Goal: Information Seeking & Learning: Find specific fact

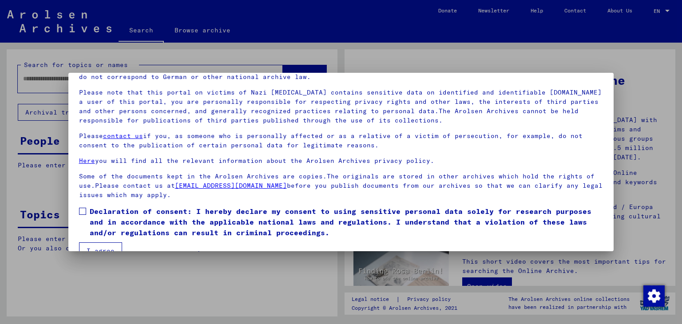
scroll to position [68, 0]
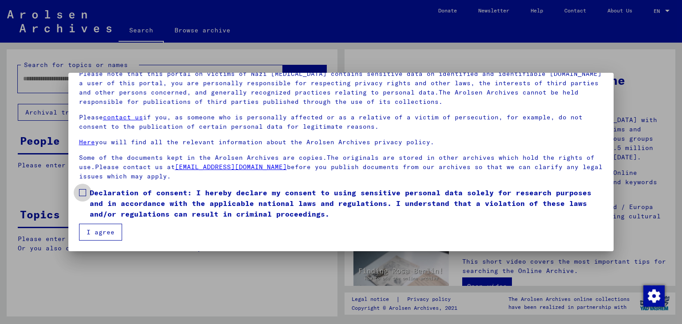
click at [82, 189] on span at bounding box center [82, 192] width 7 height 7
click at [104, 233] on button "I agree" at bounding box center [100, 232] width 43 height 17
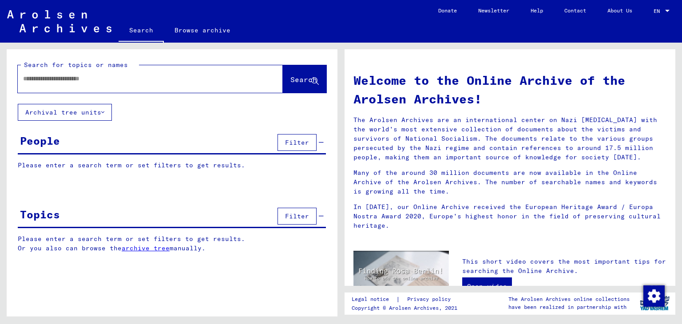
click at [301, 139] on span "Filter" at bounding box center [297, 143] width 24 height 8
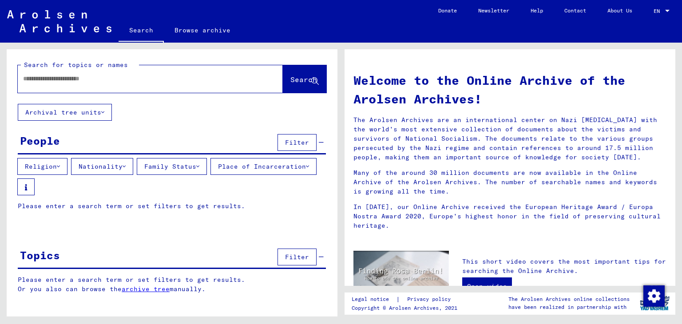
click at [125, 167] on button "Nationality" at bounding box center [102, 166] width 62 height 17
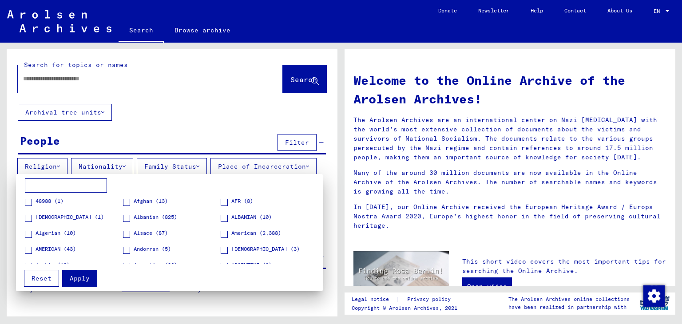
click at [124, 79] on div at bounding box center [341, 162] width 682 height 324
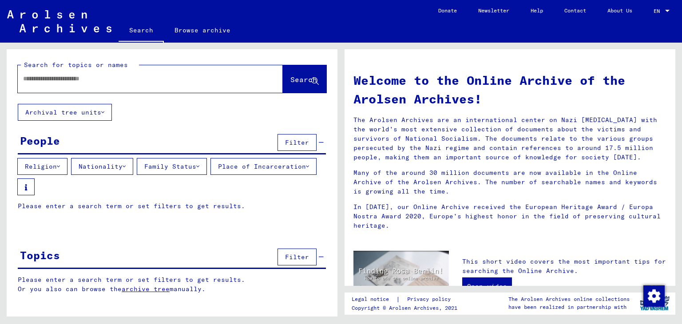
click at [123, 79] on input "text" at bounding box center [139, 78] width 233 height 9
click at [162, 80] on input "text" at bounding box center [139, 78] width 233 height 9
paste input "**********"
click at [110, 79] on input "**********" at bounding box center [139, 78] width 233 height 9
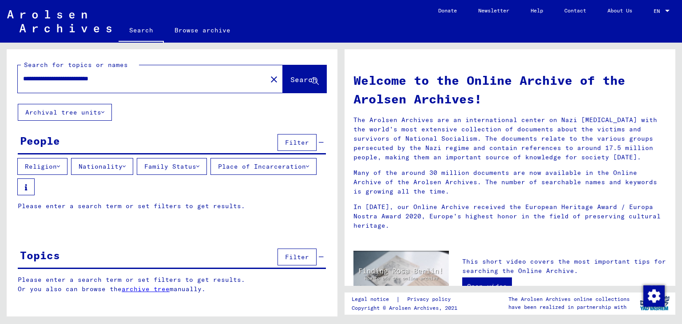
click at [79, 79] on input "**********" at bounding box center [139, 78] width 233 height 9
click at [76, 79] on input "**********" at bounding box center [139, 78] width 233 height 9
click at [290, 84] on span "Search" at bounding box center [304, 79] width 28 height 9
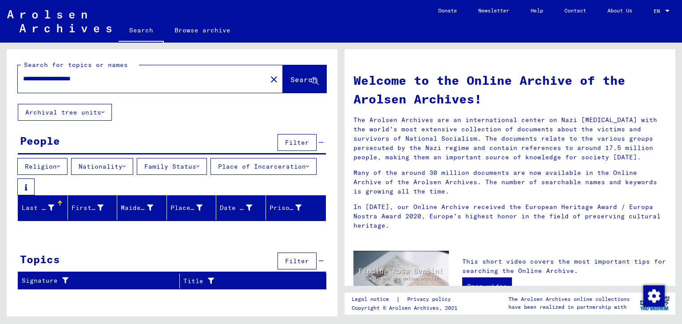
click at [50, 215] on div "Last Name" at bounding box center [45, 208] width 46 height 14
click at [107, 80] on input "**********" at bounding box center [139, 78] width 233 height 9
click at [290, 88] on button "Search" at bounding box center [305, 79] width 44 height 28
click at [295, 144] on span "Filter" at bounding box center [297, 143] width 24 height 8
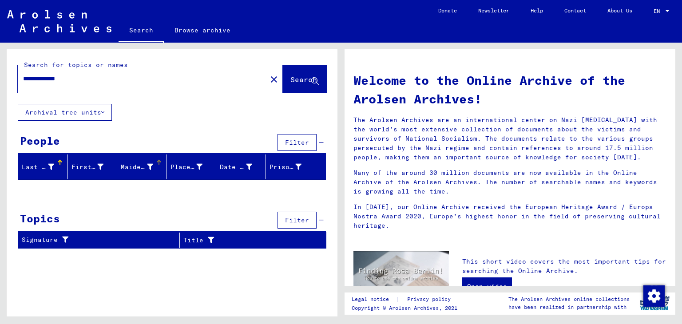
click at [132, 167] on div "Maiden Name" at bounding box center [137, 167] width 32 height 9
click at [105, 76] on input "**********" at bounding box center [139, 78] width 233 height 9
click at [47, 167] on div "Last Name" at bounding box center [38, 167] width 32 height 9
click at [78, 78] on input "**********" at bounding box center [139, 78] width 233 height 9
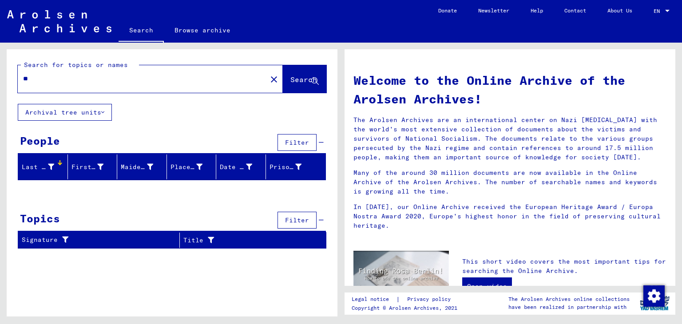
type input "*"
click at [78, 78] on input "text" at bounding box center [139, 78] width 233 height 9
click at [49, 79] on input "*******" at bounding box center [139, 78] width 233 height 9
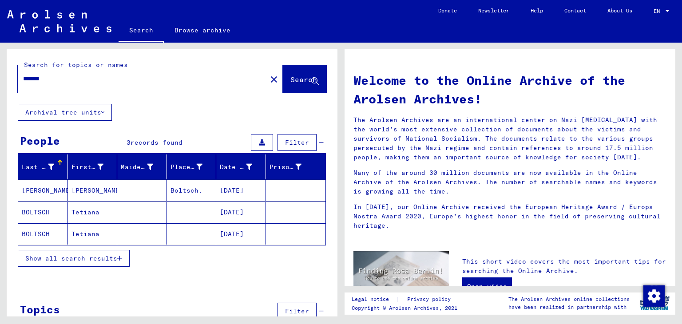
click at [115, 259] on span "Show all search results" at bounding box center [71, 258] width 92 height 8
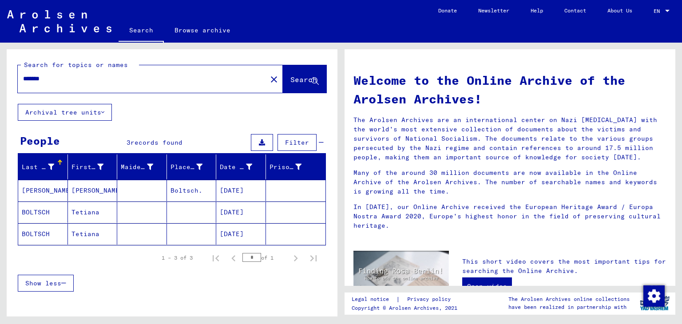
click at [64, 82] on input "*******" at bounding box center [139, 78] width 233 height 9
type input "*"
type input "******"
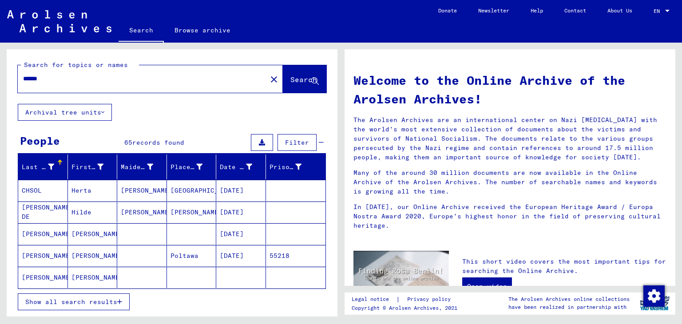
scroll to position [43, 0]
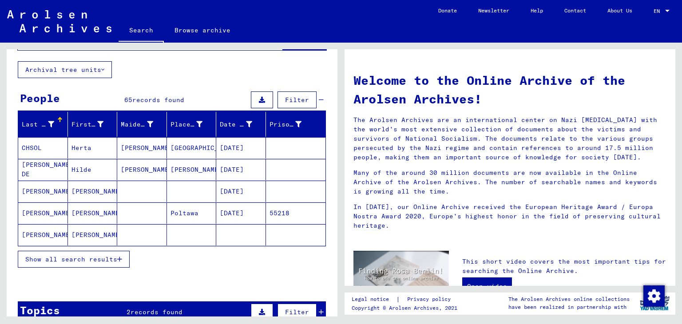
click at [121, 258] on icon "button" at bounding box center [119, 259] width 5 height 6
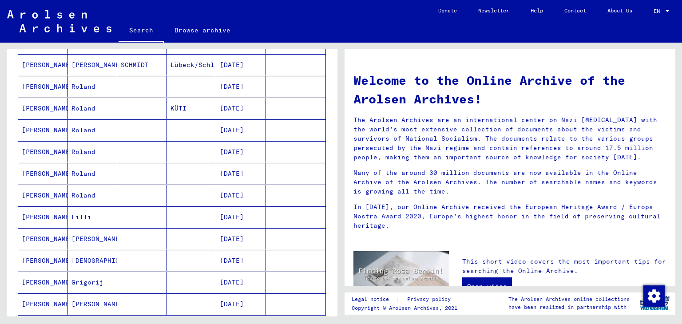
scroll to position [495, 0]
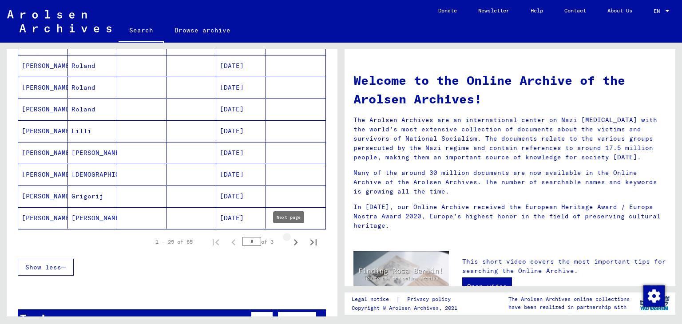
click at [290, 237] on icon "Next page" at bounding box center [296, 242] width 12 height 12
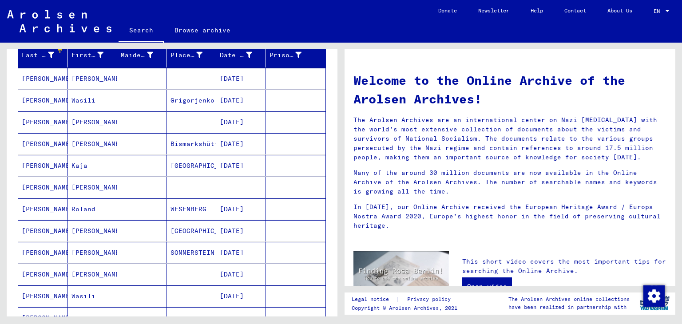
scroll to position [112, 0]
click at [32, 78] on mat-cell "KULLIK" at bounding box center [43, 78] width 50 height 21
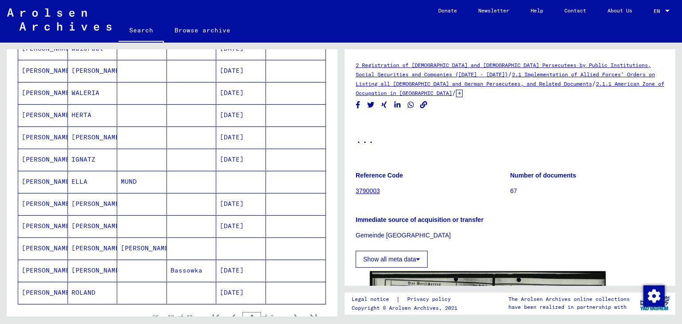
scroll to position [541, 0]
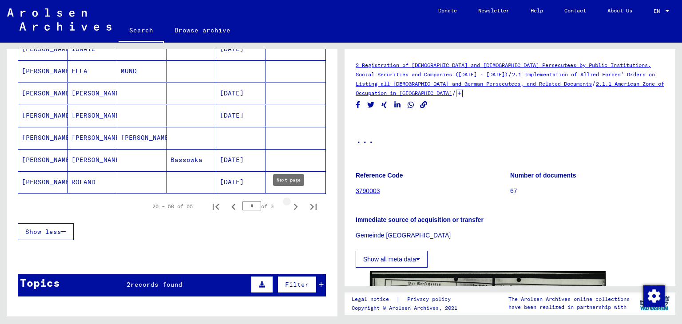
click at [290, 201] on icon "Next page" at bounding box center [296, 207] width 12 height 12
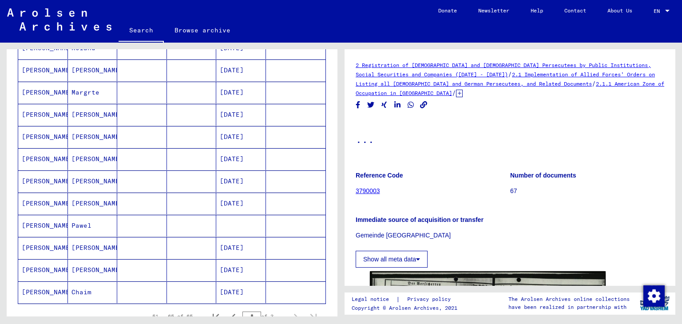
scroll to position [209, 0]
click at [40, 91] on mat-cell "KULLIK" at bounding box center [43, 93] width 50 height 22
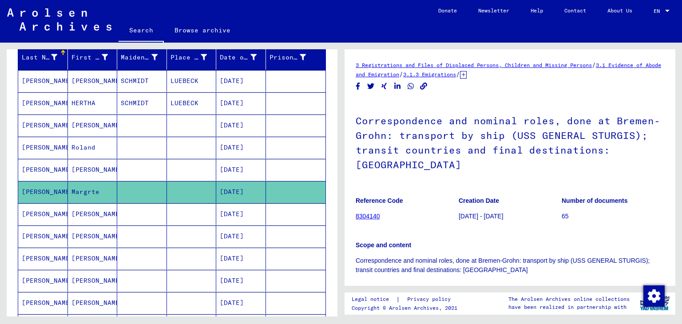
scroll to position [109, 0]
click at [232, 62] on div "Date of Birth" at bounding box center [244, 58] width 48 height 14
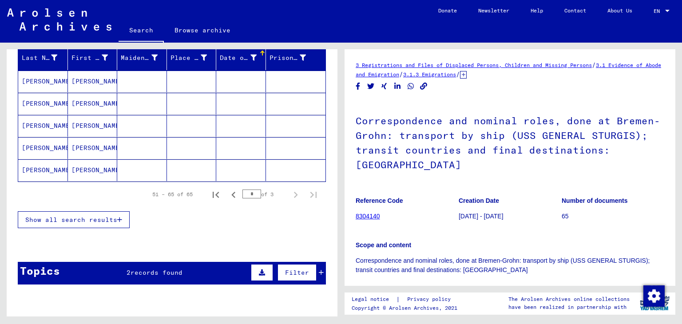
click at [250, 53] on div at bounding box center [253, 57] width 6 height 9
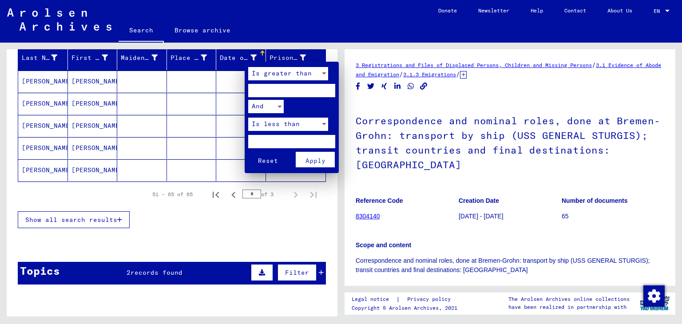
click at [246, 53] on div at bounding box center [341, 162] width 682 height 324
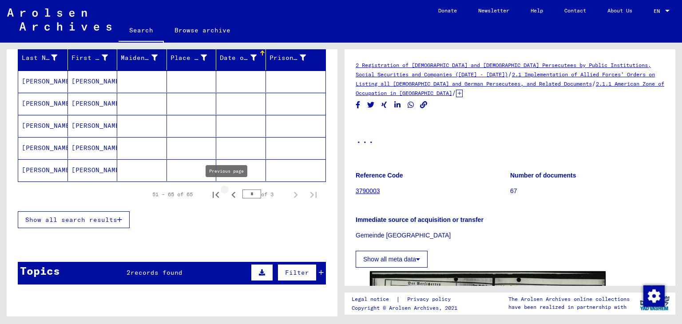
click at [231, 192] on icon "Previous page" at bounding box center [233, 195] width 4 height 6
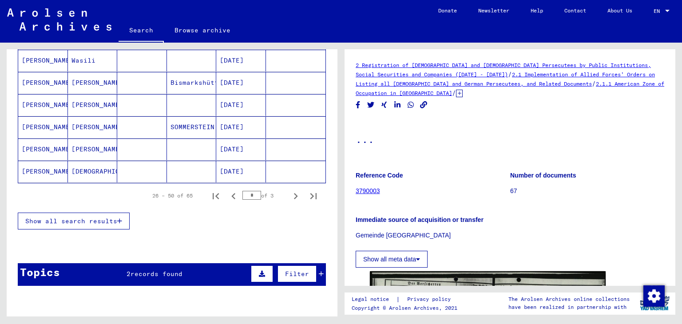
scroll to position [552, 0]
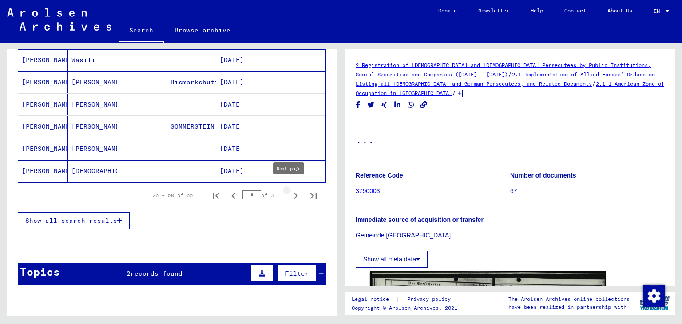
click at [290, 190] on icon "Next page" at bounding box center [296, 196] width 12 height 12
type input "*"
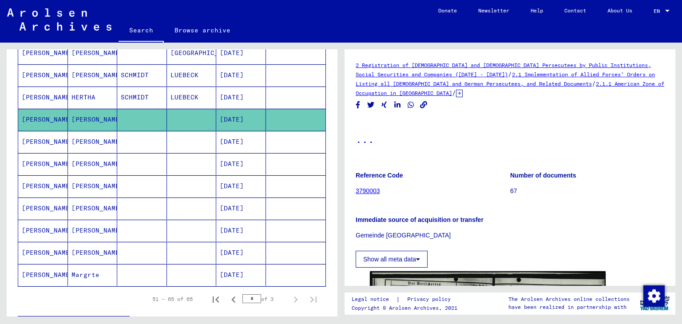
scroll to position [227, 0]
click at [236, 253] on mat-cell "01/21/1951" at bounding box center [241, 253] width 50 height 22
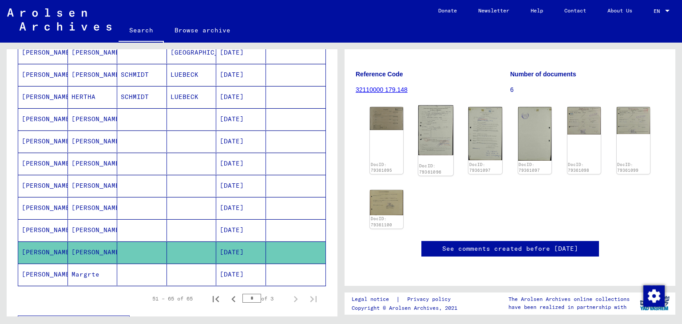
scroll to position [117, 0]
click at [431, 123] on img at bounding box center [435, 130] width 35 height 50
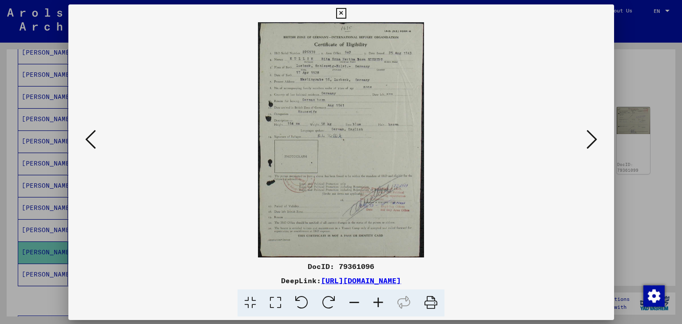
click at [431, 123] on img at bounding box center [341, 139] width 485 height 235
click at [591, 140] on icon at bounding box center [591, 138] width 11 height 21
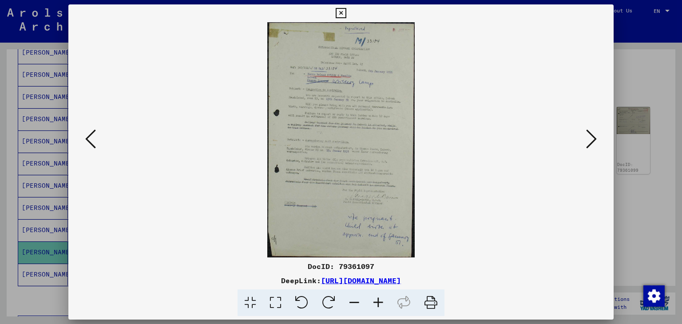
click at [591, 134] on icon at bounding box center [591, 138] width 11 height 21
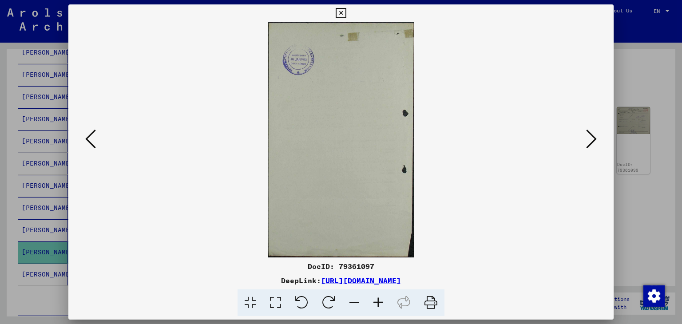
click at [343, 12] on icon at bounding box center [341, 13] width 10 height 11
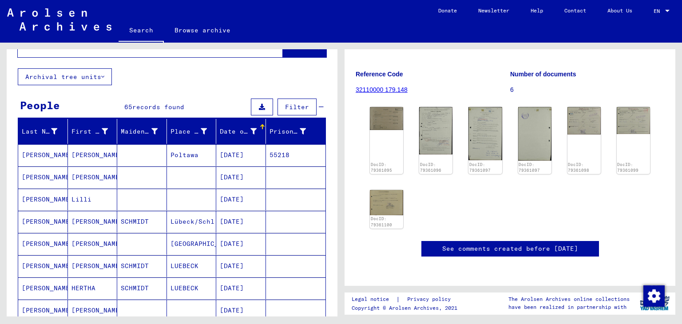
scroll to position [0, 0]
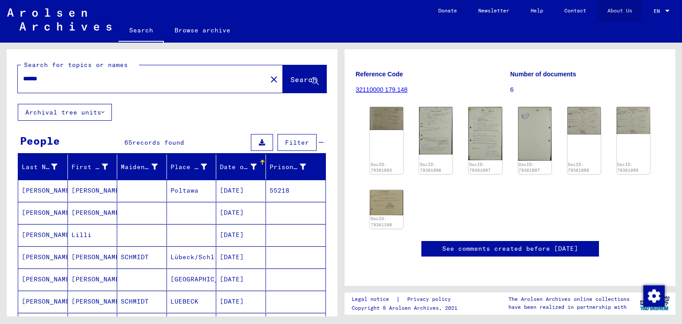
click at [616, 6] on link "About Us" at bounding box center [620, 10] width 46 height 21
